Goal: Task Accomplishment & Management: Complete application form

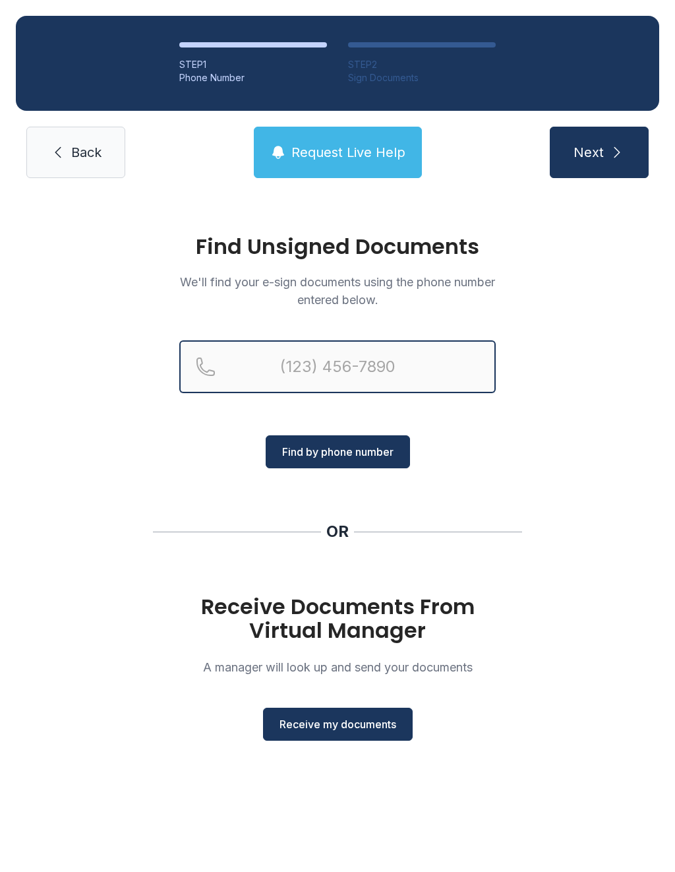
click at [400, 358] on input "Reservation phone number" at bounding box center [337, 366] width 316 height 53
type input "[PHONE_NUMBER]"
click at [599, 152] on button "Next" at bounding box center [599, 152] width 99 height 51
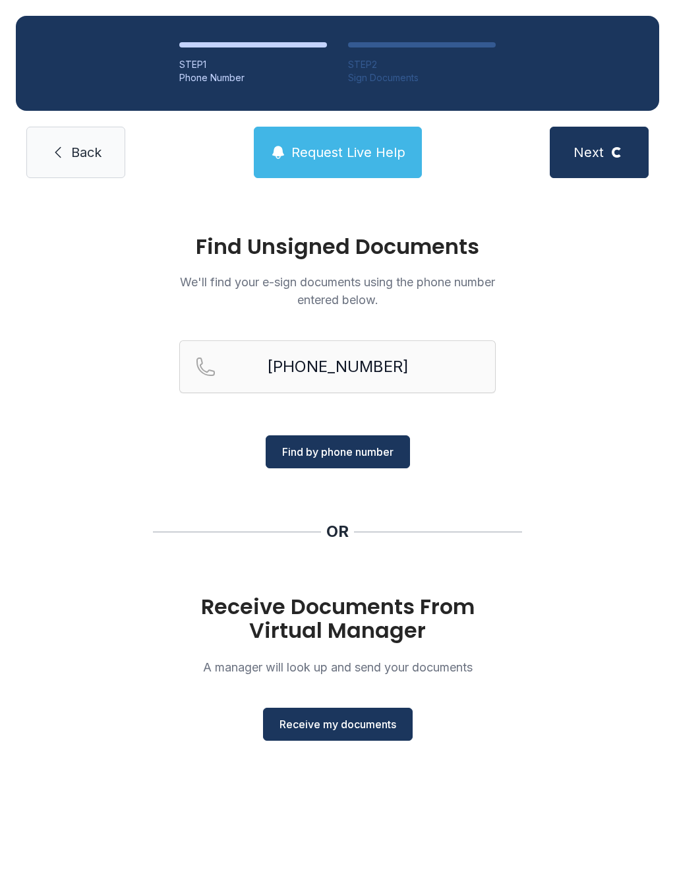
click at [356, 445] on span "Find by phone number" at bounding box center [337, 452] width 111 height 16
click at [361, 443] on button "Find by phone number" at bounding box center [338, 451] width 144 height 33
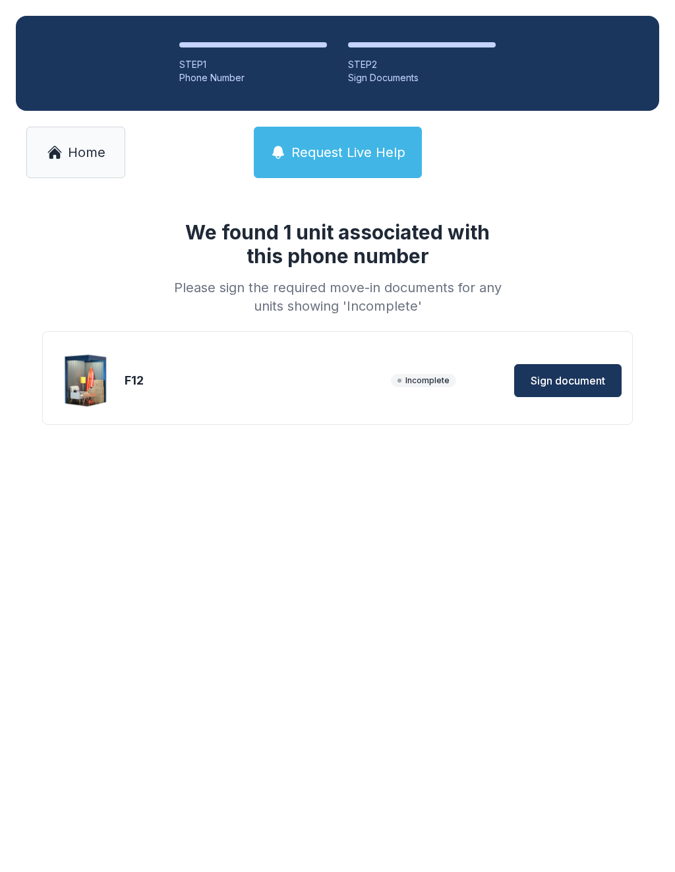
click at [579, 382] on span "Sign document" at bounding box center [568, 381] width 75 height 16
click at [179, 404] on div "F12 Incomplete Sign document" at bounding box center [337, 380] width 568 height 66
click at [584, 376] on span "Sign document" at bounding box center [568, 381] width 75 height 16
click at [90, 160] on span "Home" at bounding box center [87, 152] width 38 height 18
